Goal: Find specific page/section: Find specific page/section

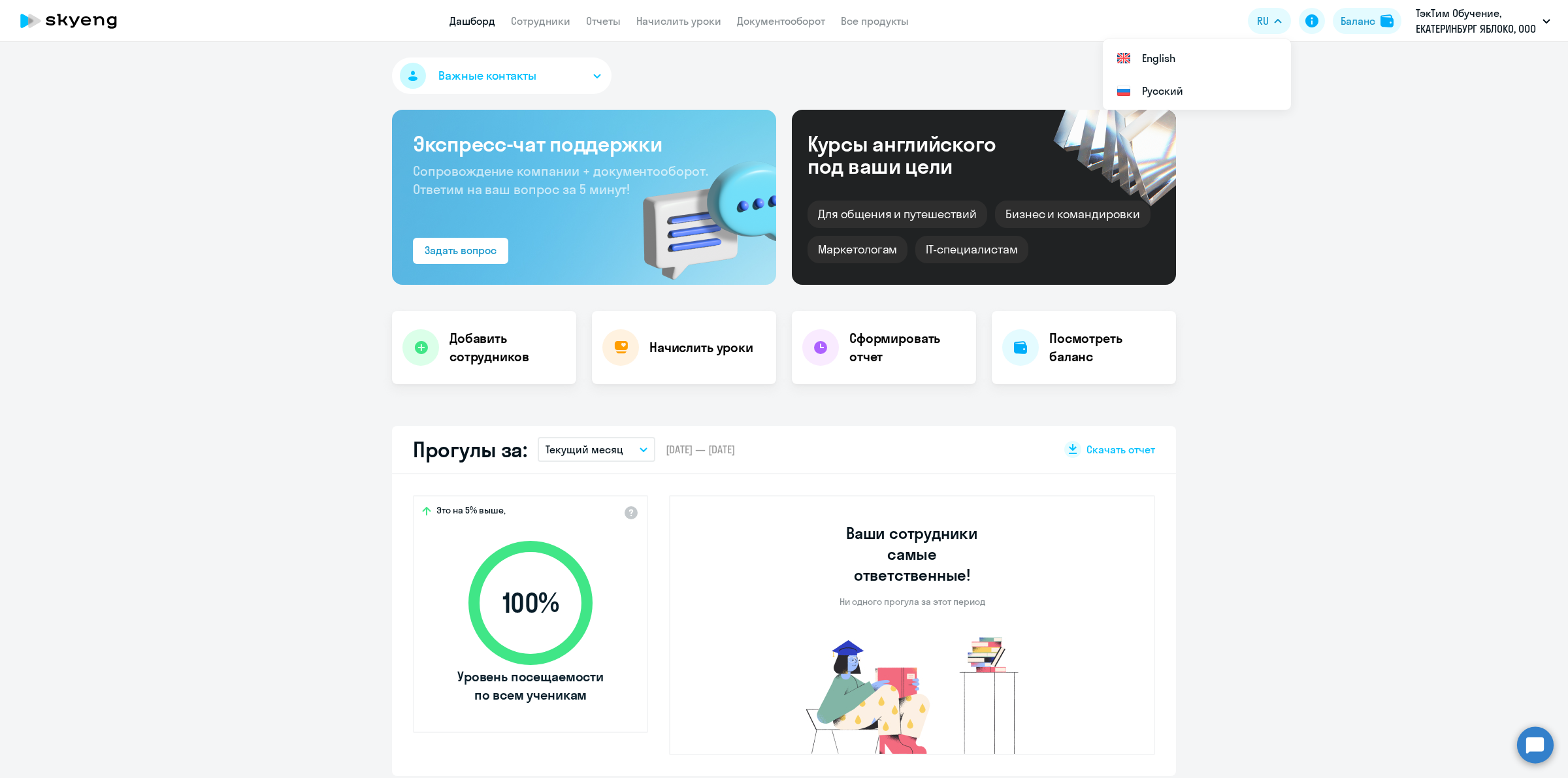
select select "30"
click at [785, 14] on link "Документооборот" at bounding box center [781, 21] width 88 height 13
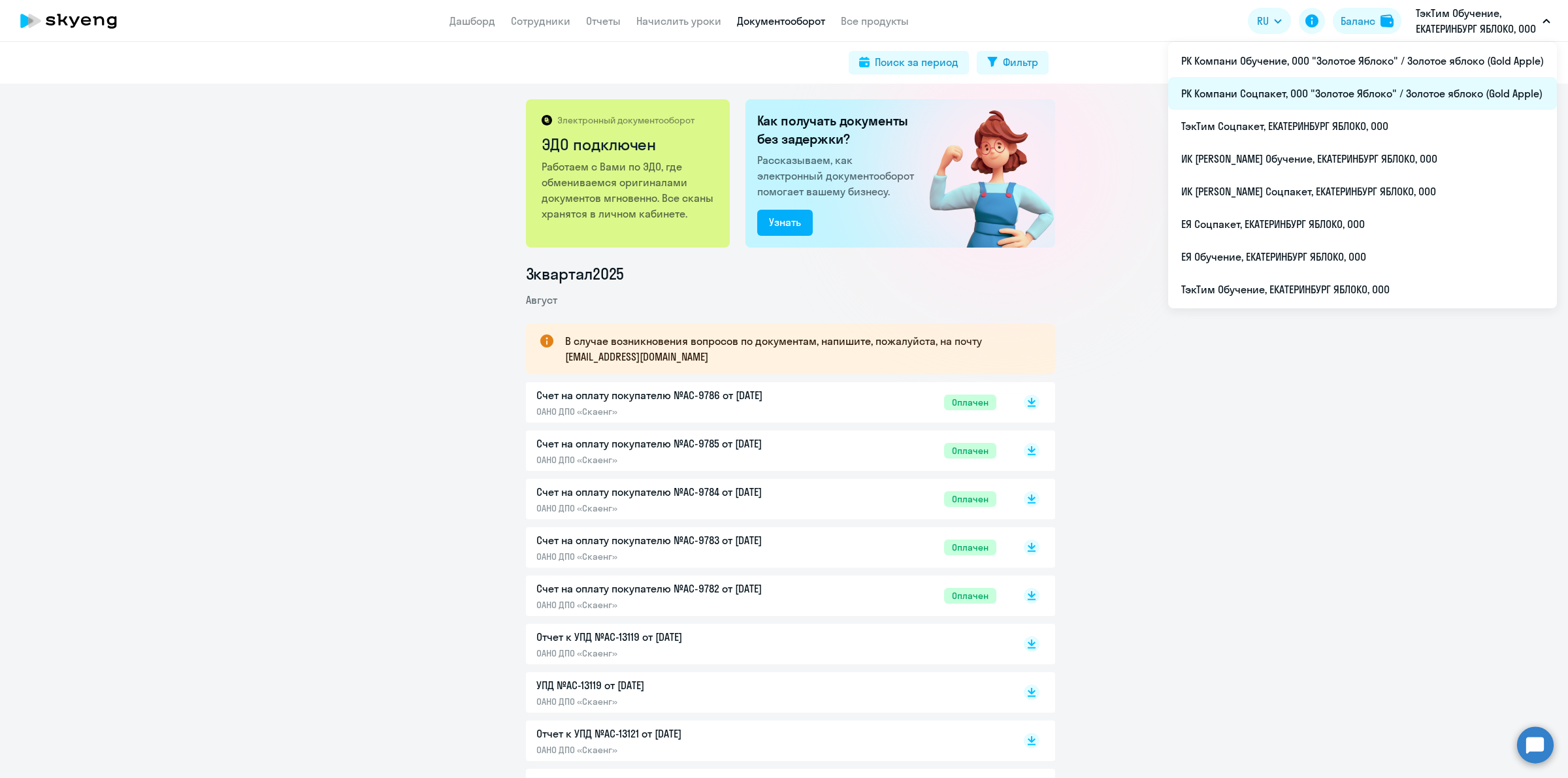
click at [1373, 89] on li "РК Компани Соцпакет, ООО "Золотое Яблоко" / Золотое яблоко (Gold Apple)" at bounding box center [1363, 94] width 389 height 33
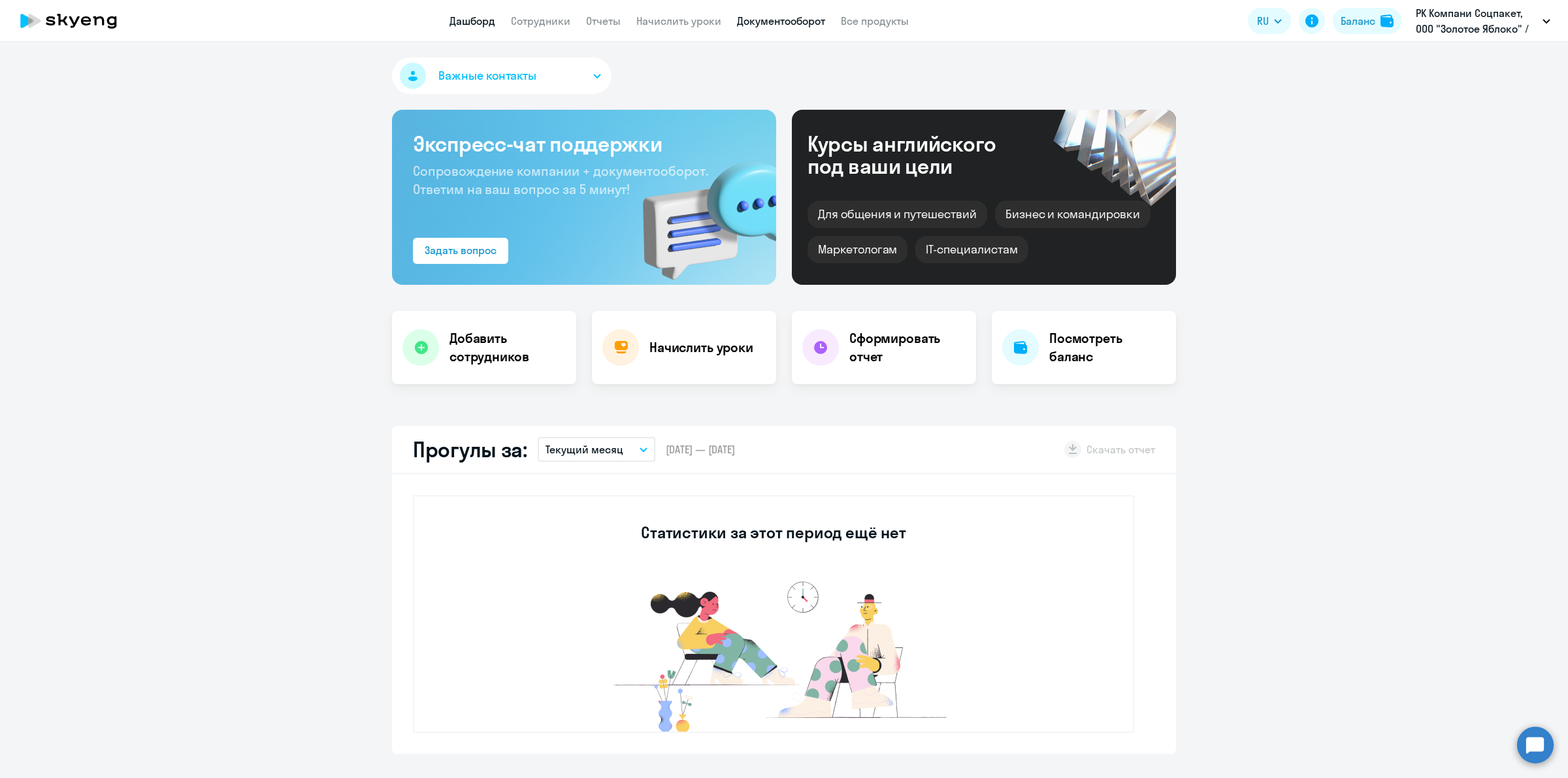
click at [772, 16] on link "Документооборот" at bounding box center [781, 21] width 88 height 13
